Goal: Obtain resource: Download file/media

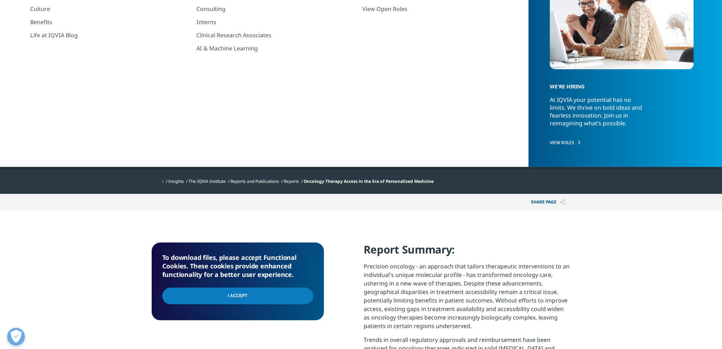
scroll to position [697, 419]
click at [267, 300] on input "I Accept" at bounding box center [237, 296] width 151 height 17
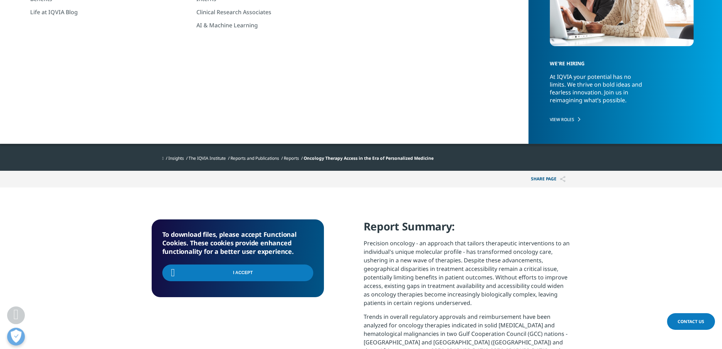
scroll to position [178, 0]
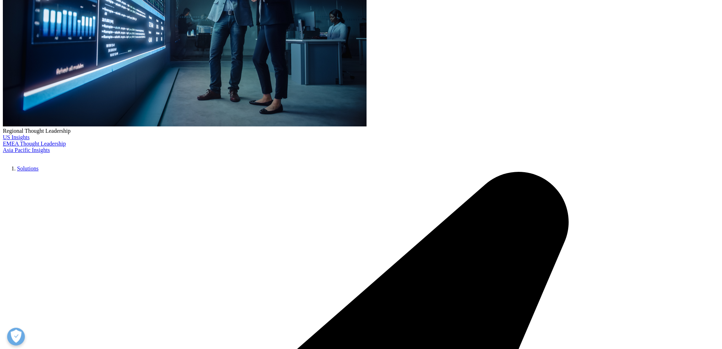
scroll to position [213, 0]
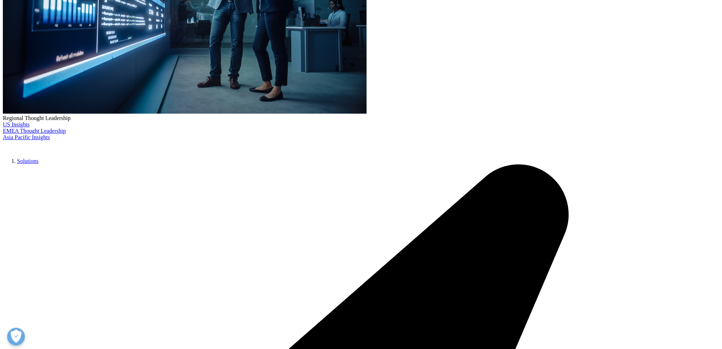
type input "Trace"
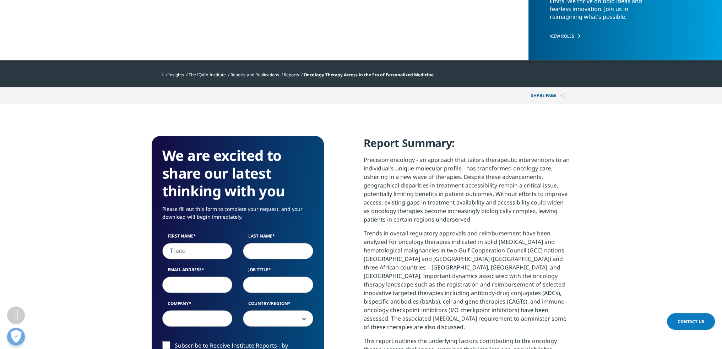
drag, startPoint x: 257, startPoint y: 246, endPoint x: 258, endPoint y: 252, distance: 6.5
click at [258, 246] on input "Last Name" at bounding box center [278, 251] width 70 height 16
type input "Held"
click at [271, 287] on input "Job Title" at bounding box center [278, 285] width 70 height 16
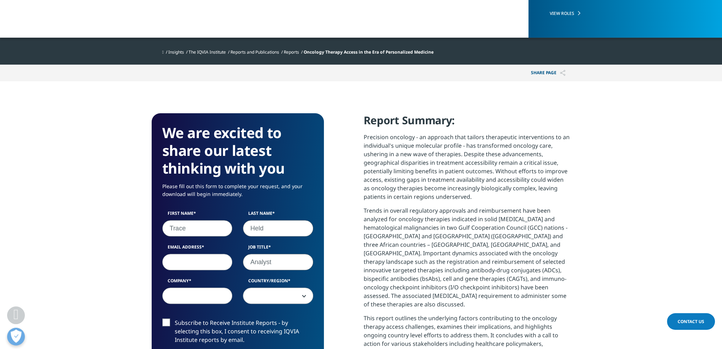
scroll to position [249, 0]
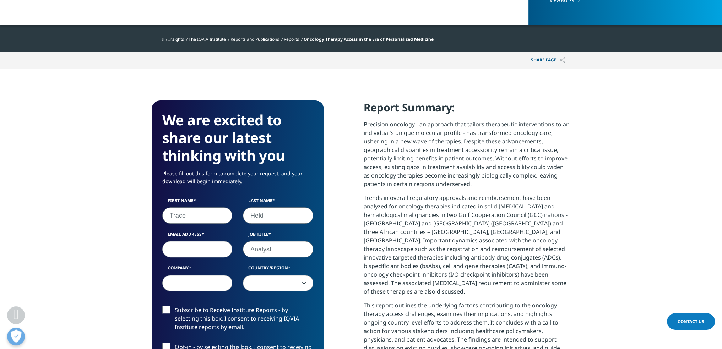
type input "Analyst"
click at [200, 258] on div "First Name Trace Last Name Held Email Address Job Title Analyst Company Country…" at bounding box center [238, 247] width 162 height 101
click at [196, 249] on input "Email Address" at bounding box center [197, 249] width 70 height 16
type input "thedl@shorecp.com"
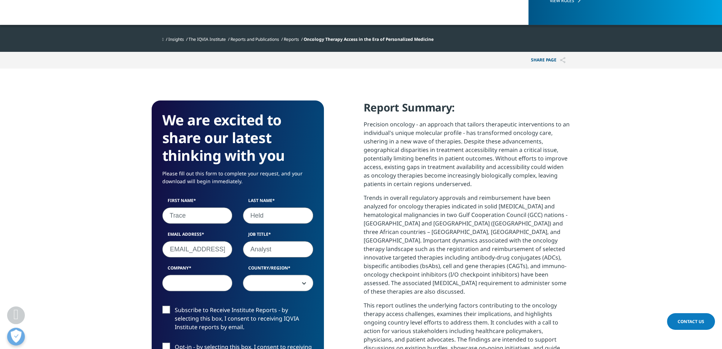
click at [184, 281] on input "Company" at bounding box center [197, 283] width 70 height 16
type input "Shore Capital"
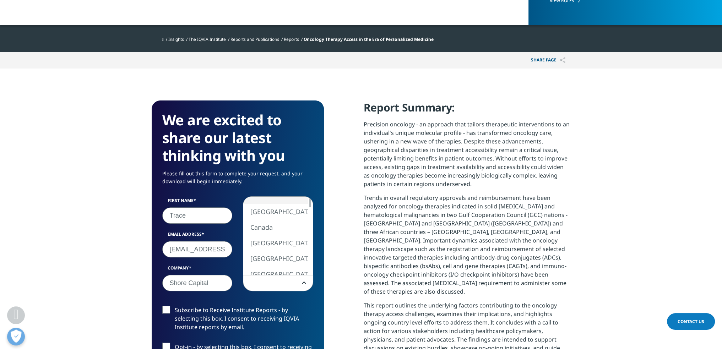
click at [285, 284] on span at bounding box center [278, 283] width 70 height 16
select select "[GEOGRAPHIC_DATA]"
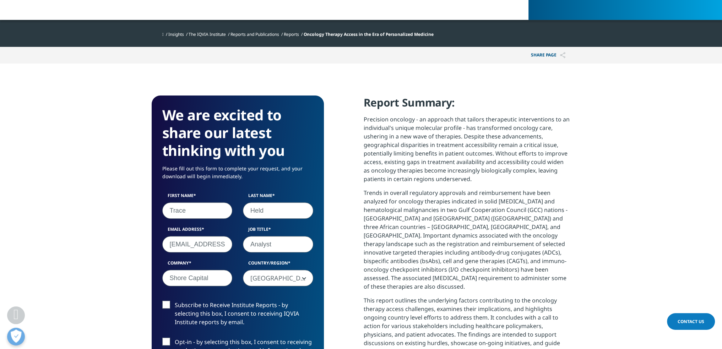
scroll to position [355, 0]
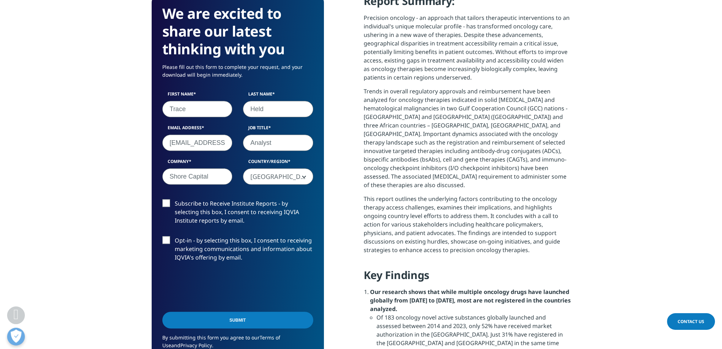
drag, startPoint x: 197, startPoint y: 320, endPoint x: 199, endPoint y: 324, distance: 4.6
click at [197, 321] on input "Submit" at bounding box center [237, 320] width 151 height 17
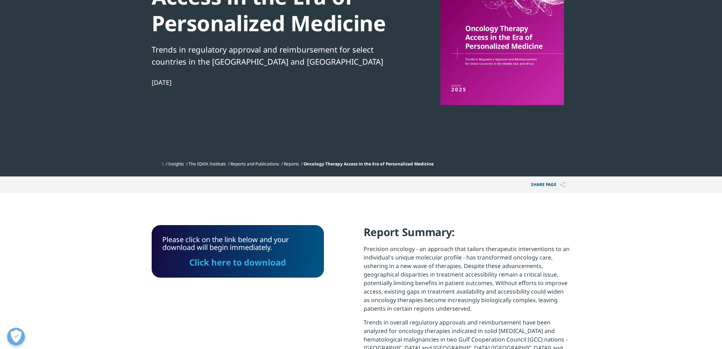
scroll to position [178, 0]
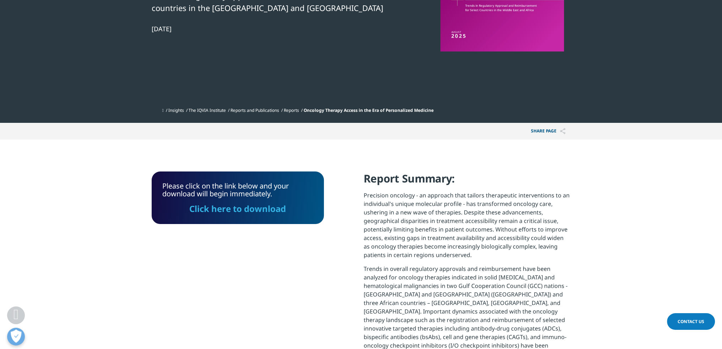
drag, startPoint x: 260, startPoint y: 213, endPoint x: 271, endPoint y: 244, distance: 32.5
click at [260, 213] on link "Click here to download" at bounding box center [237, 209] width 97 height 12
